Goal: Information Seeking & Learning: Learn about a topic

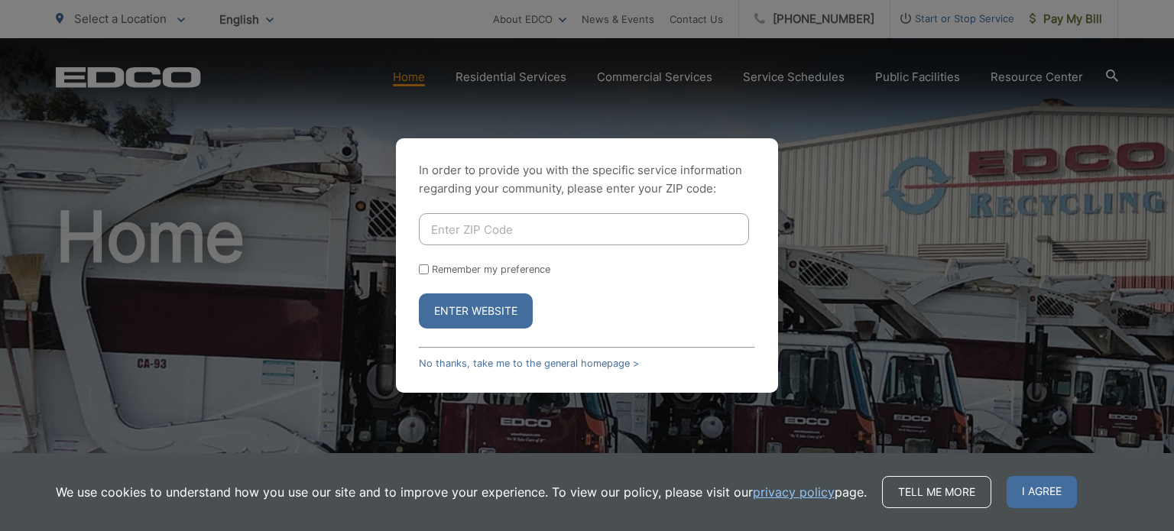
click at [434, 225] on input "Enter ZIP Code" at bounding box center [584, 229] width 330 height 32
type input "92122"
click at [465, 305] on button "Enter Website" at bounding box center [476, 310] width 114 height 35
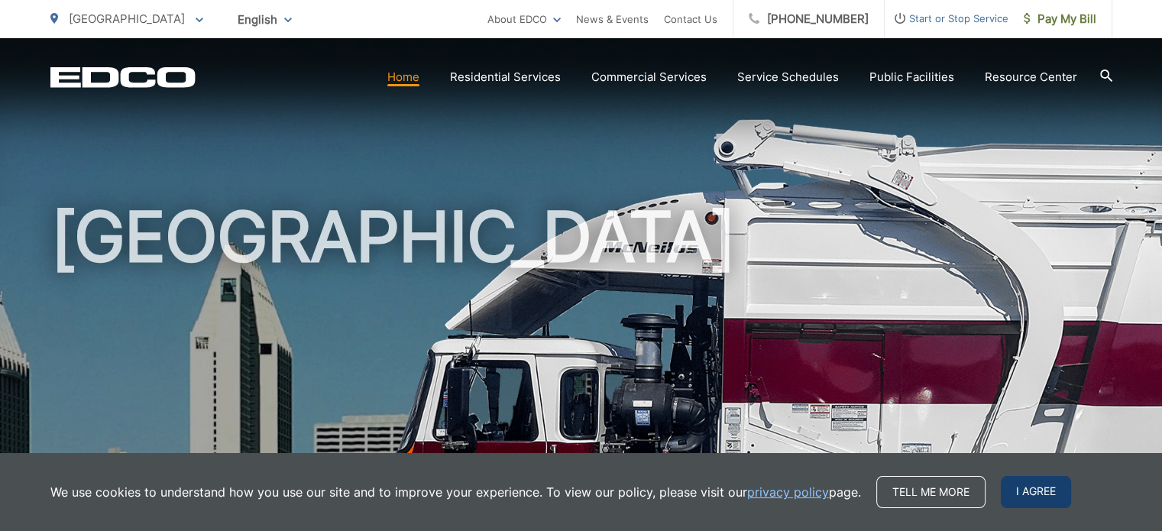
click at [1029, 500] on span "I agree" at bounding box center [1036, 492] width 70 height 32
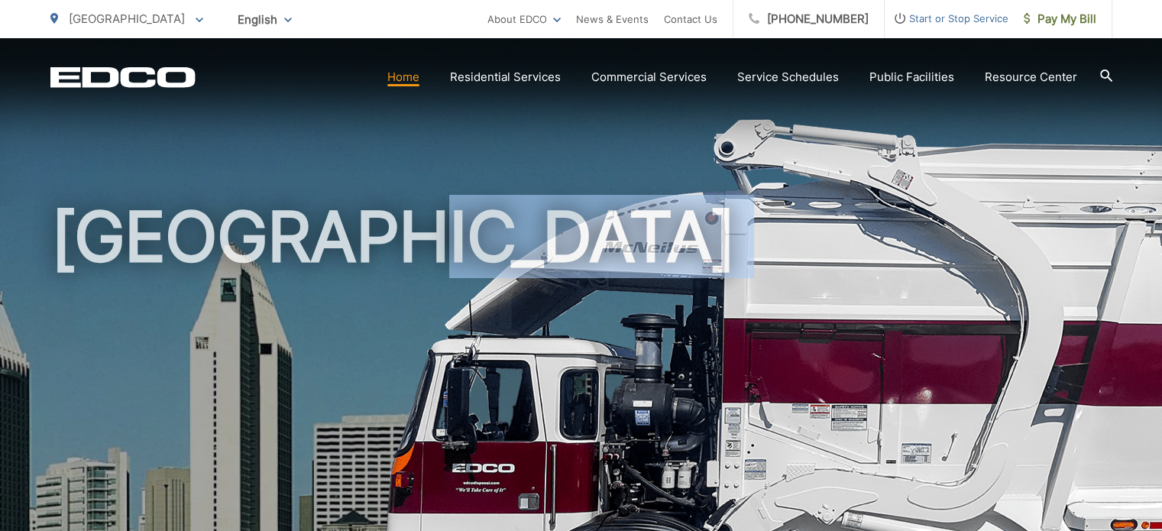
click at [1029, 500] on h1 "[GEOGRAPHIC_DATA]" at bounding box center [581, 441] width 1062 height 484
click at [398, 84] on link "Home" at bounding box center [403, 77] width 32 height 18
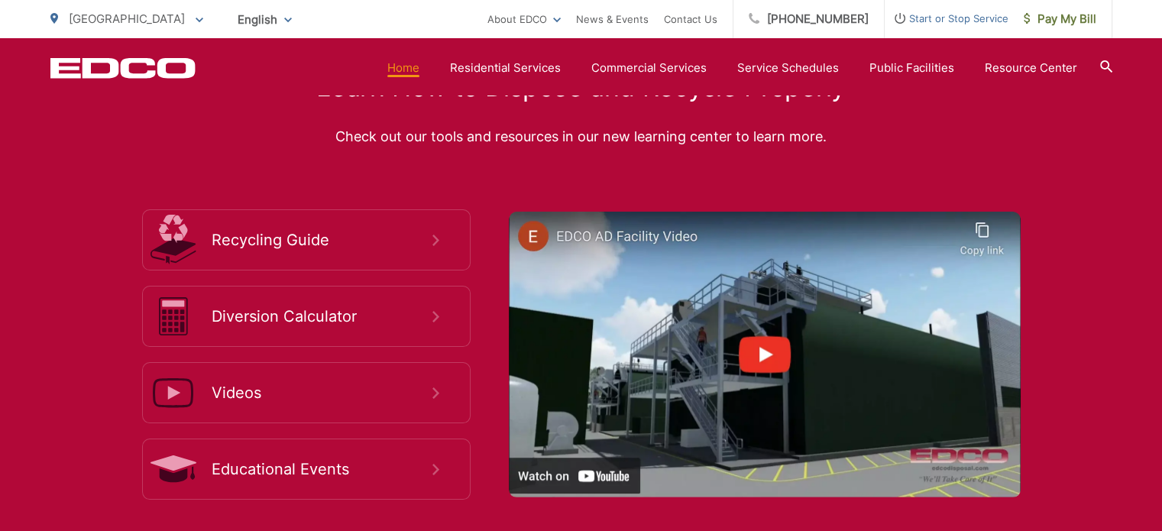
scroll to position [2842, 0]
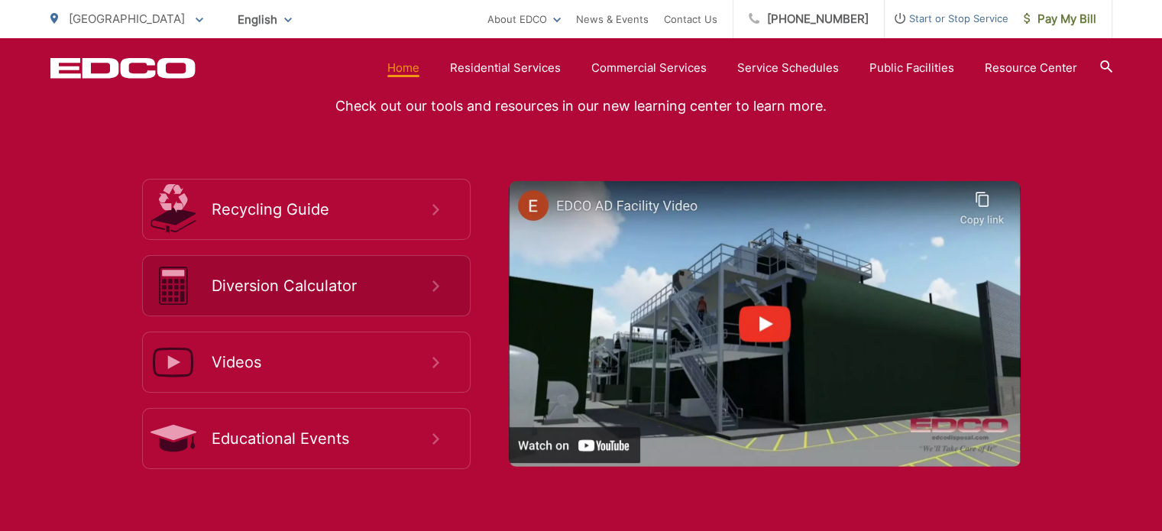
click at [307, 277] on span "Diversion Calculator" at bounding box center [322, 286] width 221 height 18
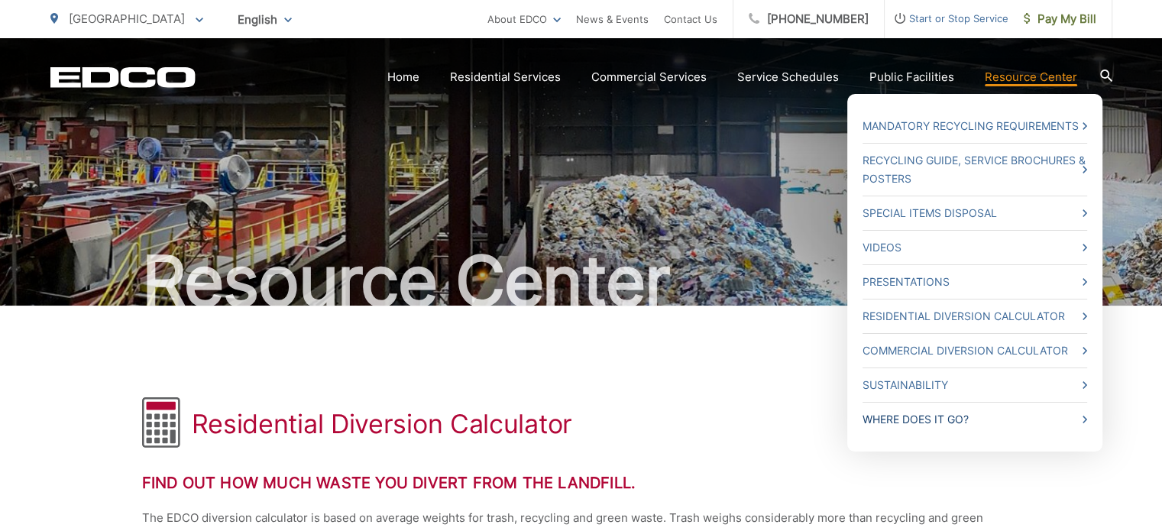
click at [962, 424] on link "Where Does it Go?" at bounding box center [975, 419] width 225 height 18
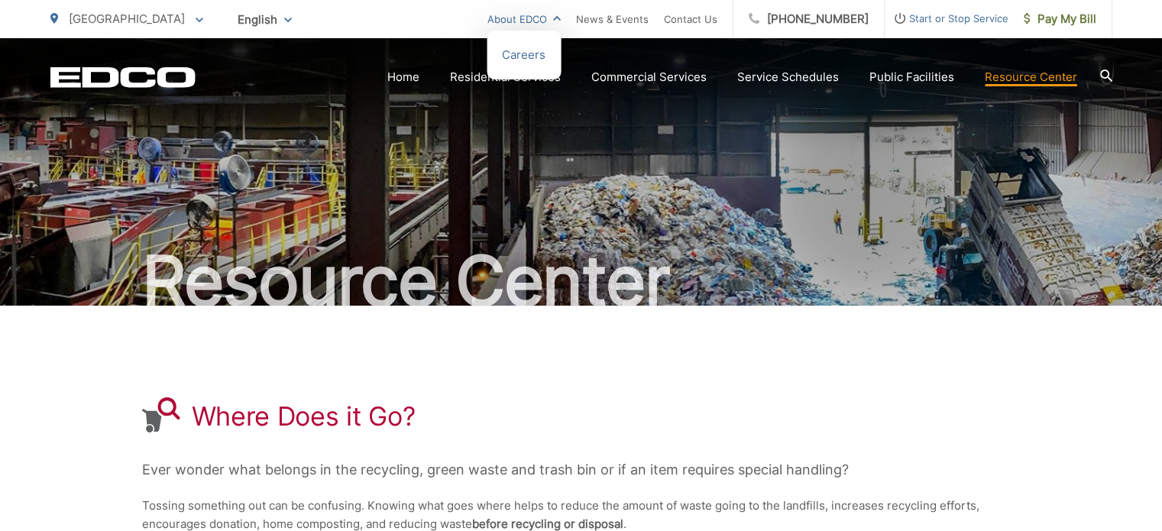
click at [526, 20] on link "About EDCO" at bounding box center [523, 19] width 73 height 18
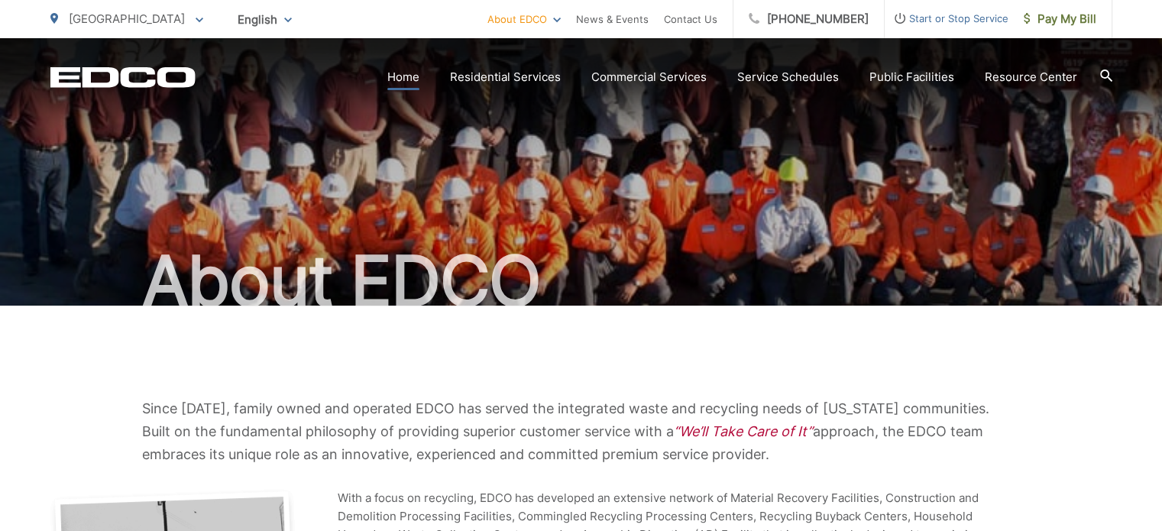
click at [419, 79] on link "Home" at bounding box center [403, 77] width 32 height 18
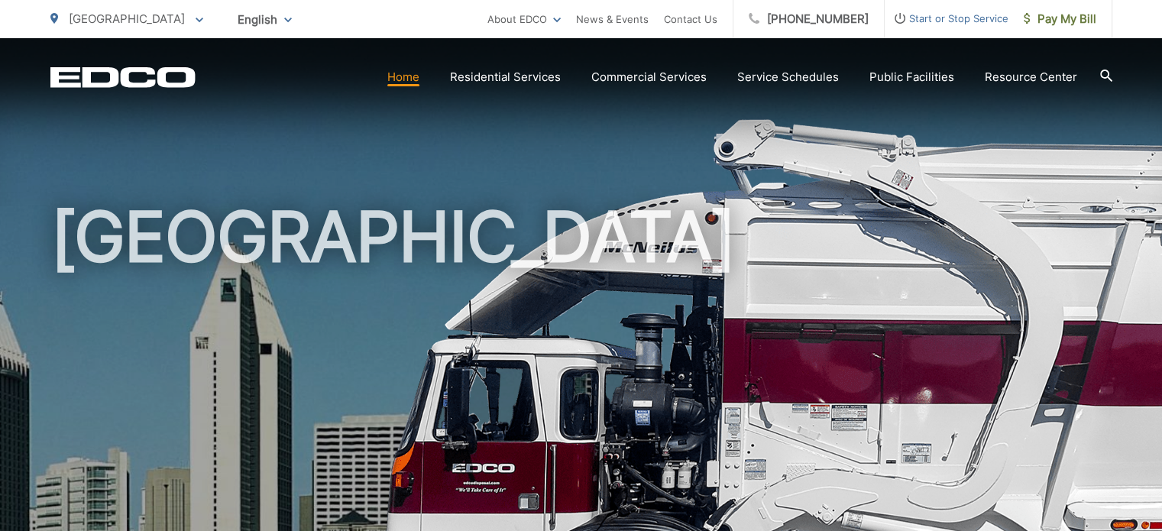
click at [409, 81] on link "Home" at bounding box center [403, 77] width 32 height 18
click at [419, 79] on link "Home" at bounding box center [403, 77] width 32 height 18
click at [617, 23] on link "News & Events" at bounding box center [612, 19] width 73 height 18
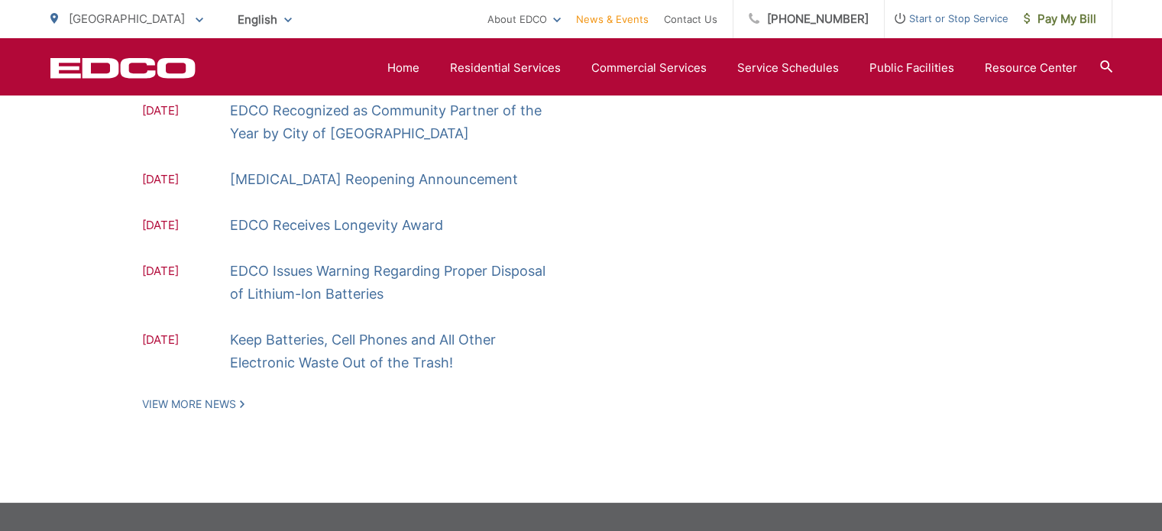
scroll to position [693, 0]
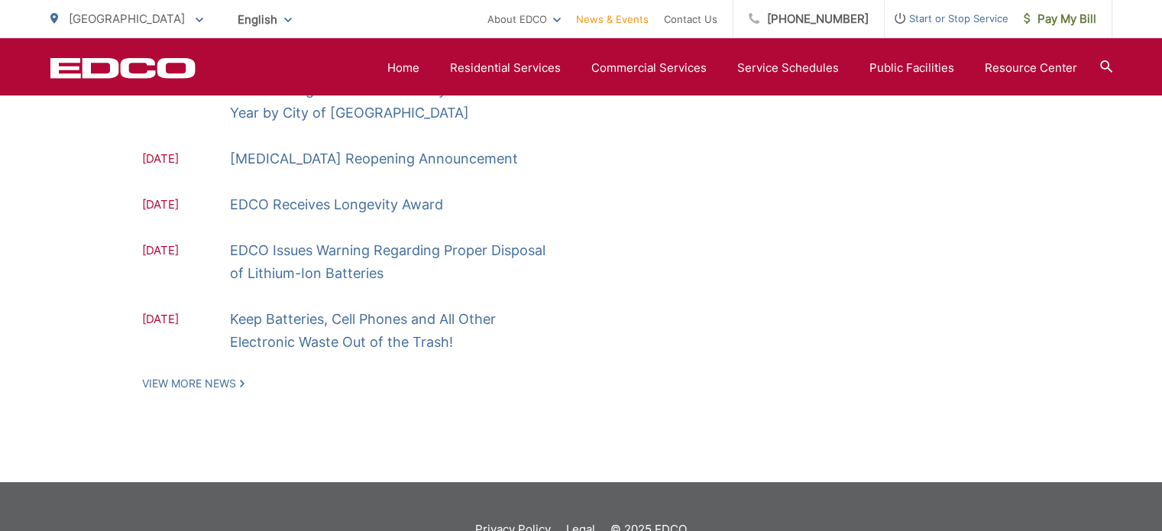
click at [213, 345] on div "News [DATE] [DATE] [DATE] EDCO Awarded the Green Business Award [DATE] EDCO is …" at bounding box center [581, 47] width 1062 height 869
click at [215, 377] on link "View More News" at bounding box center [193, 384] width 102 height 14
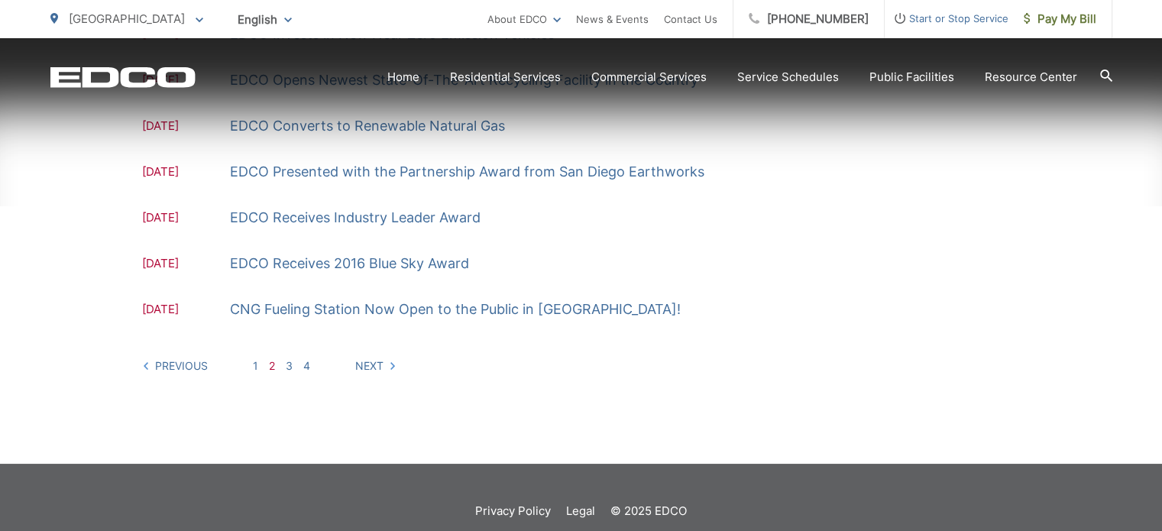
scroll to position [593, 0]
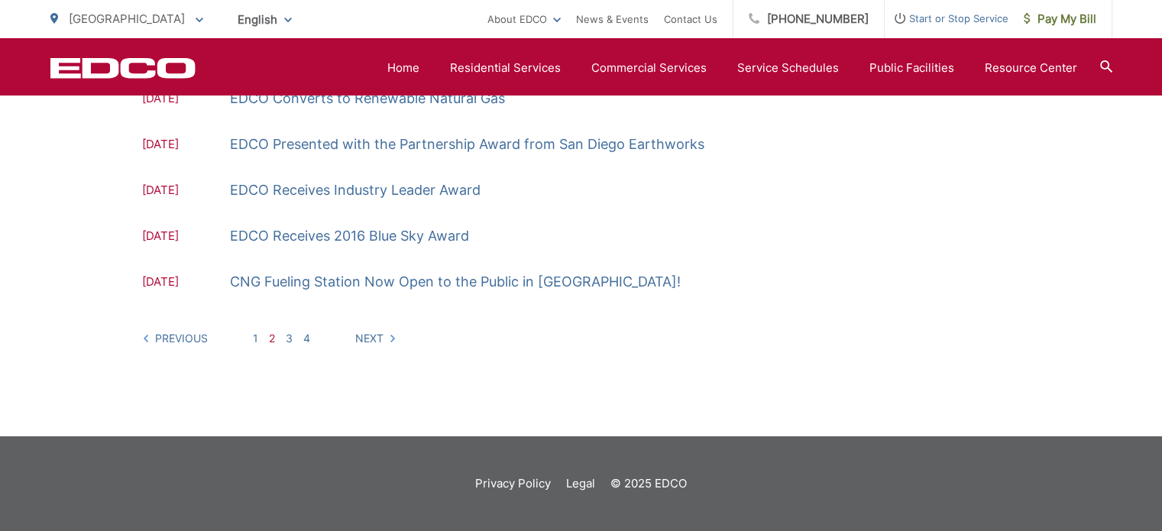
click at [313, 343] on div "Previous 1 2 3 4 Next" at bounding box center [581, 330] width 879 height 28
click at [308, 338] on link "4" at bounding box center [306, 338] width 7 height 13
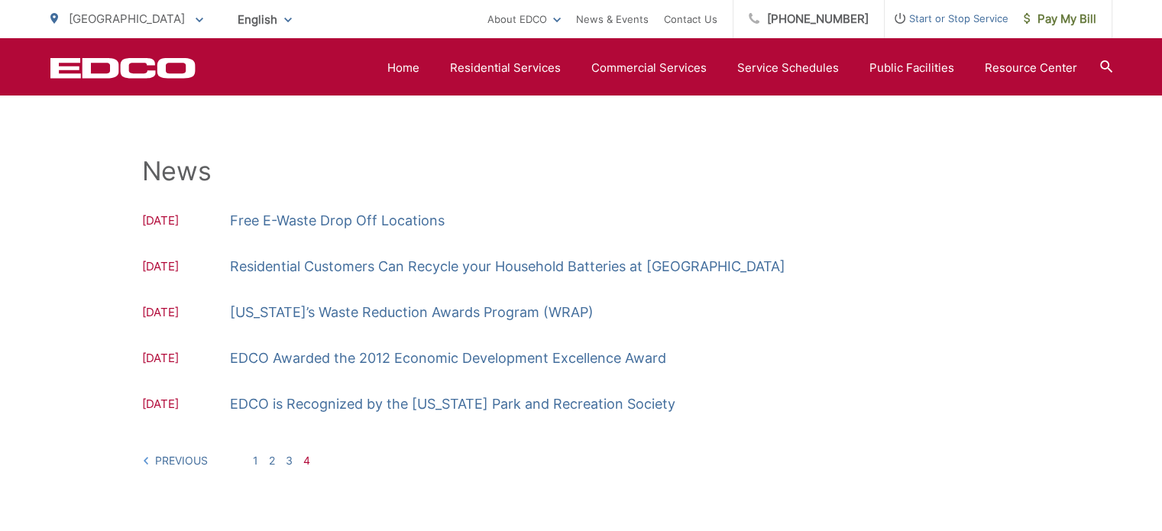
scroll to position [211, 0]
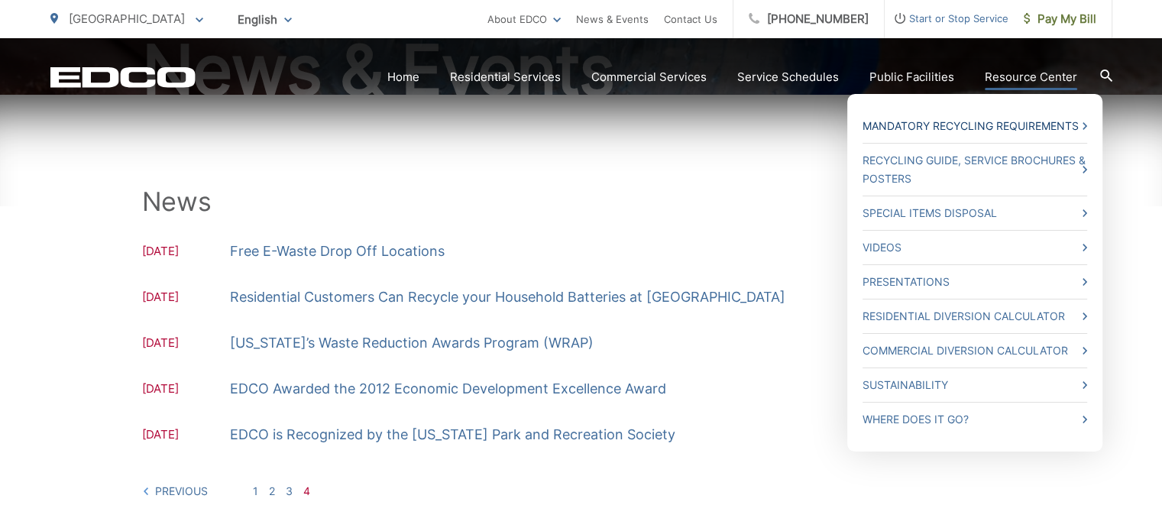
click at [915, 126] on link "Mandatory Recycling Requirements" at bounding box center [975, 126] width 225 height 18
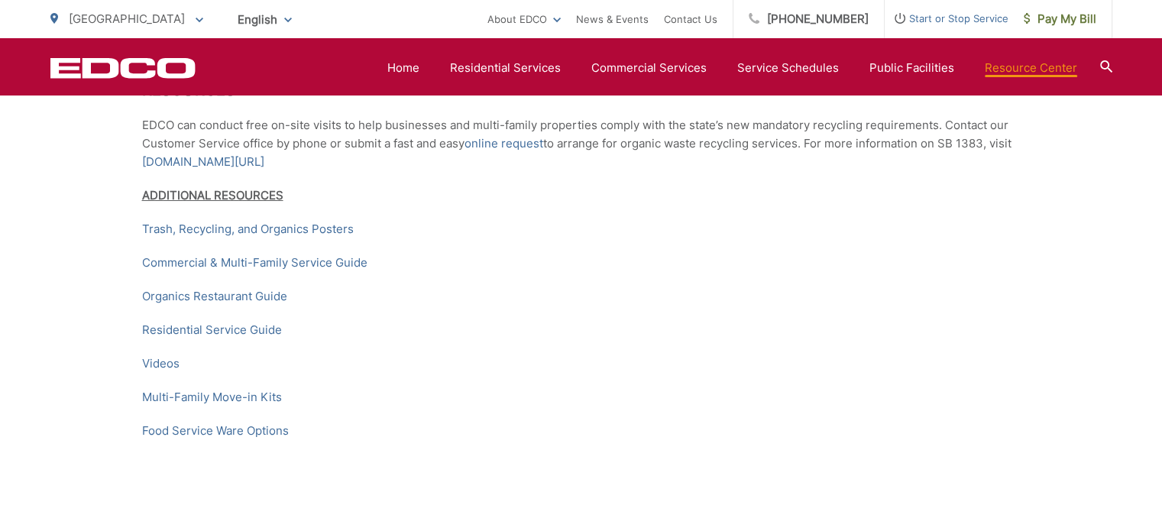
scroll to position [2384, 0]
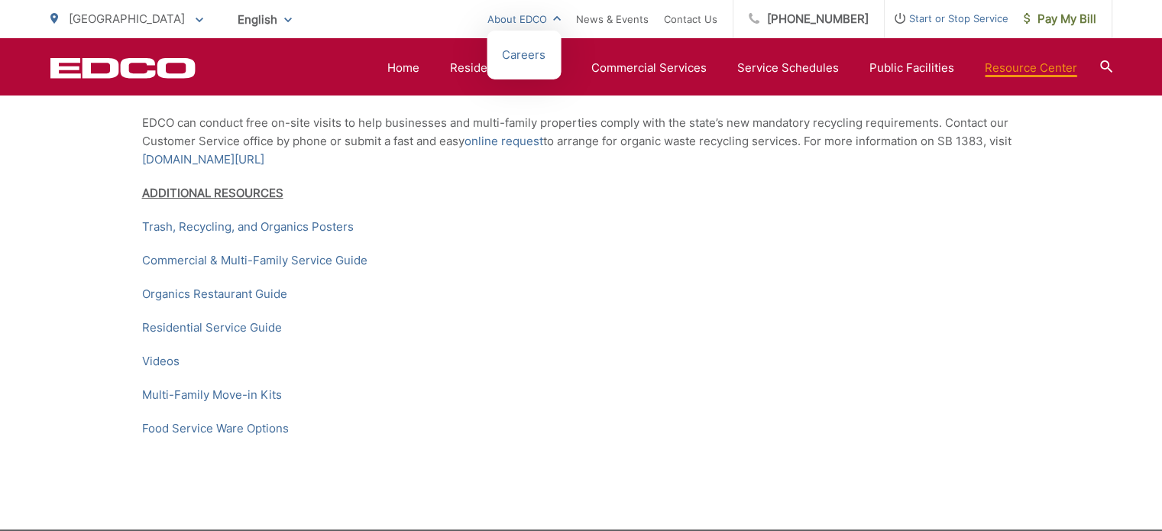
click at [561, 16] on link "About EDCO" at bounding box center [523, 19] width 73 height 18
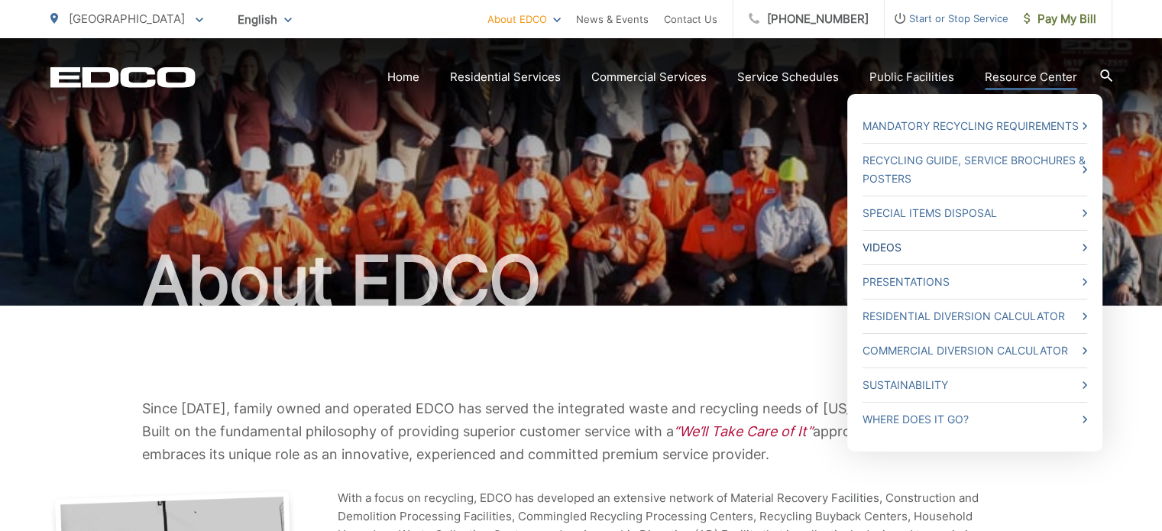
click at [880, 251] on link "Videos" at bounding box center [975, 247] width 225 height 18
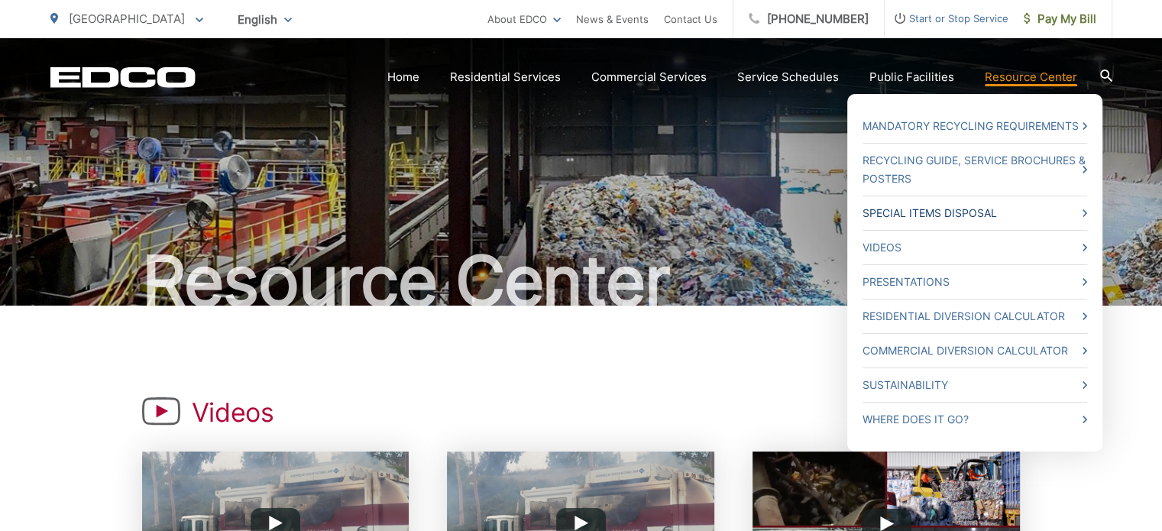
click at [1015, 214] on link "Special Items Disposal" at bounding box center [975, 213] width 225 height 18
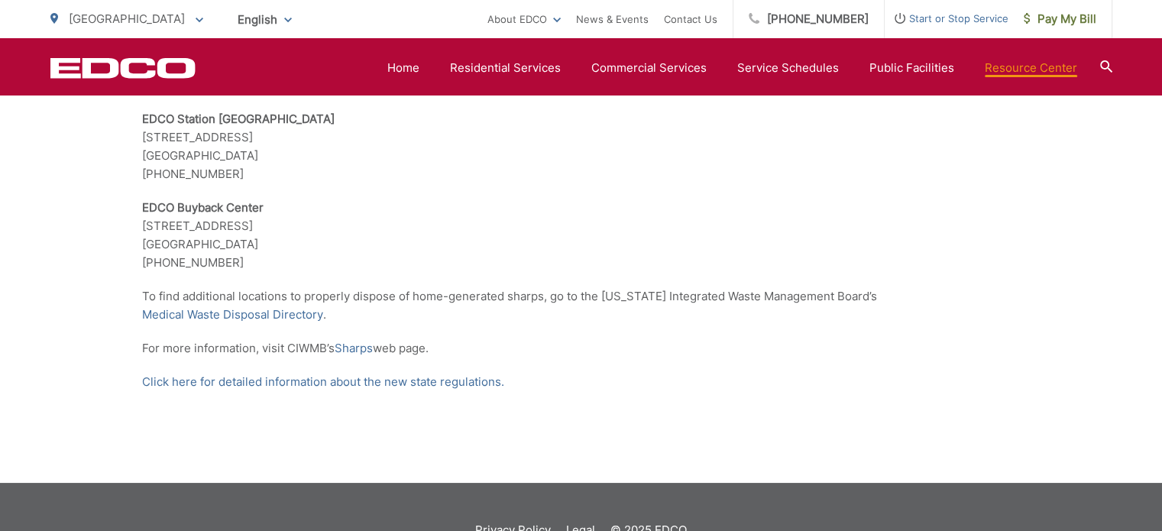
scroll to position [3209, 0]
